Goal: Information Seeking & Learning: Learn about a topic

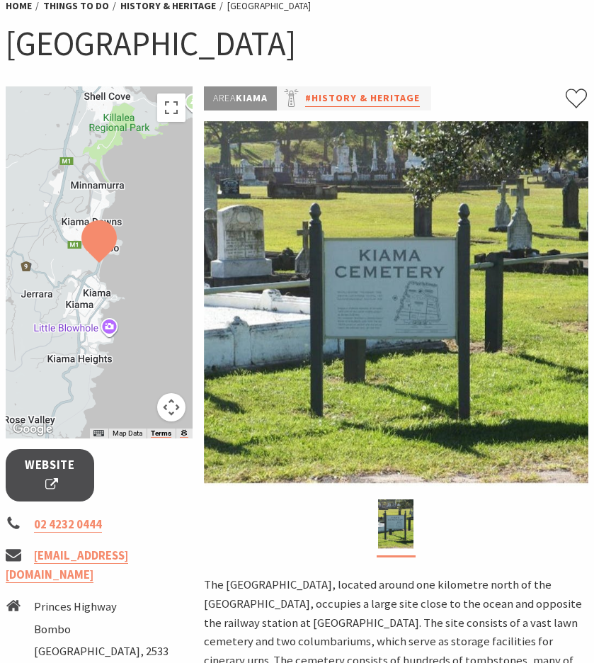
scroll to position [121, 0]
click at [374, 94] on link "#History & Heritage" at bounding box center [362, 98] width 115 height 16
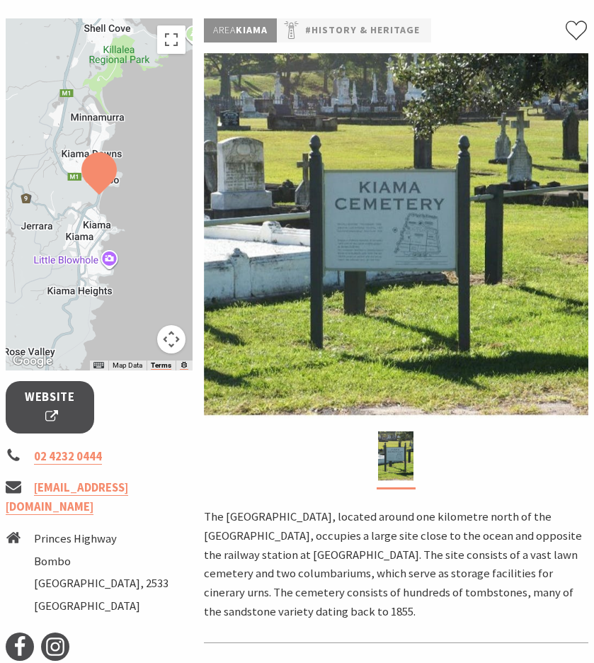
scroll to position [188, 0]
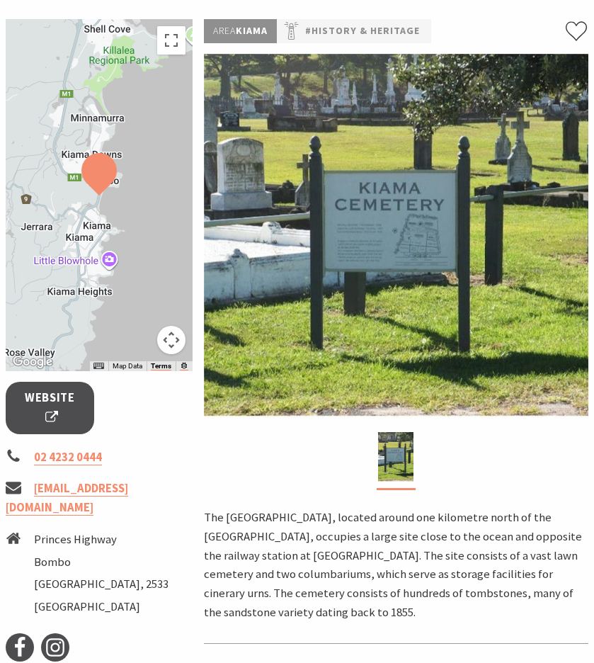
click at [382, 219] on img at bounding box center [396, 236] width 385 height 365
click at [387, 222] on img at bounding box center [396, 236] width 385 height 365
click at [416, 344] on img at bounding box center [396, 236] width 385 height 365
click at [415, 344] on img at bounding box center [396, 236] width 385 height 365
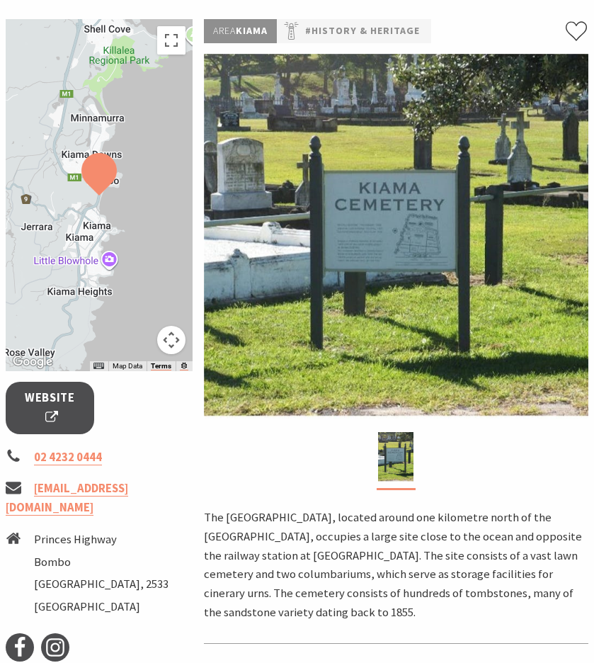
click at [401, 249] on img at bounding box center [396, 236] width 385 height 365
click at [402, 247] on img at bounding box center [396, 236] width 385 height 365
click at [401, 246] on img at bounding box center [396, 236] width 385 height 365
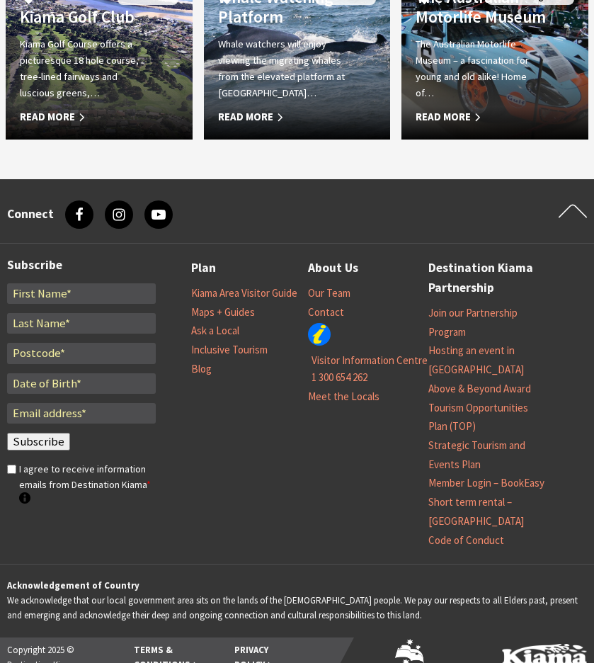
scroll to position [1118, 0]
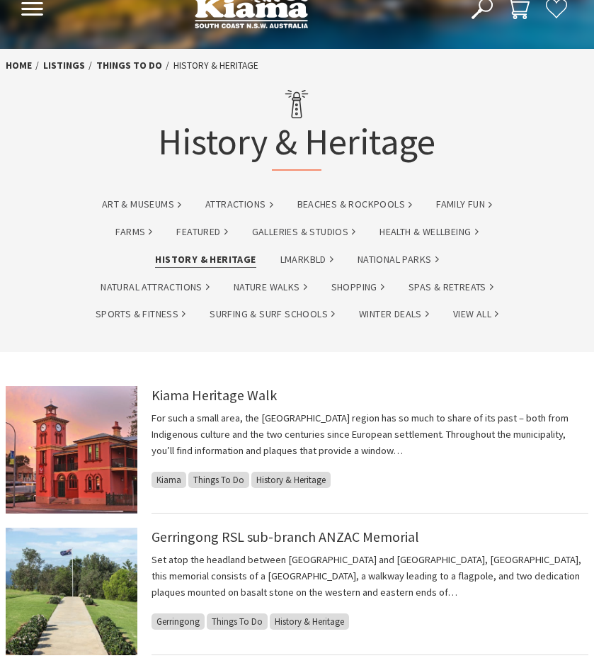
scroll to position [32, 0]
